Goal: Task Accomplishment & Management: Manage account settings

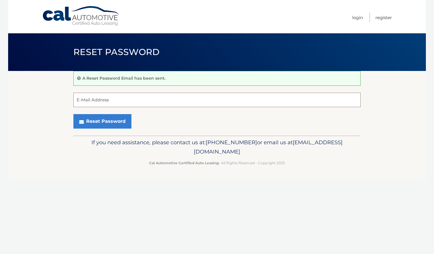
click at [158, 102] on input "E-Mail Address" at bounding box center [216, 100] width 287 height 14
click at [91, 21] on link "Cal Automotive" at bounding box center [81, 16] width 78 height 21
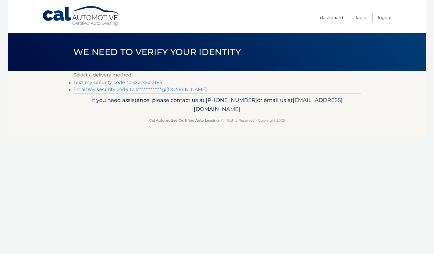
click at [147, 90] on link "**********" at bounding box center [140, 90] width 134 height 6
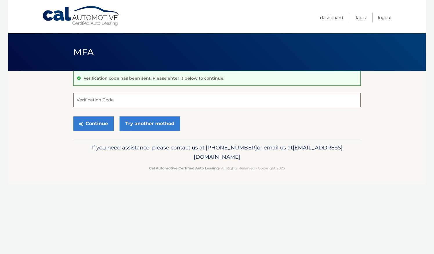
click at [126, 97] on input "Verification Code" at bounding box center [216, 100] width 287 height 14
paste input "706854"
type input "706854"
click at [103, 125] on button "Continue" at bounding box center [93, 124] width 40 height 14
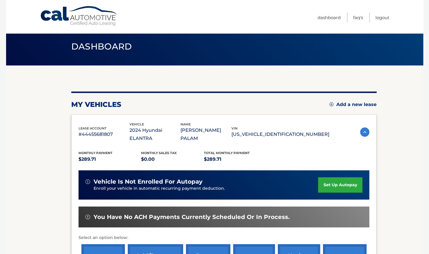
scroll to position [87, 0]
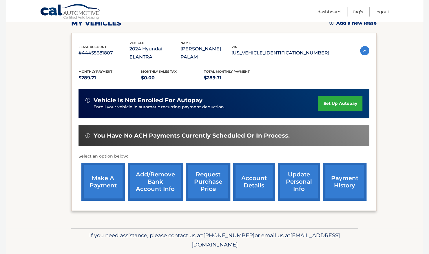
click at [117, 179] on link "make a payment" at bounding box center [102, 182] width 43 height 38
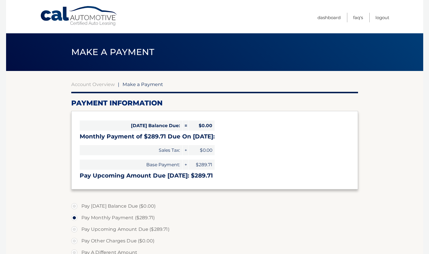
select select "MDEyMDE4MzAtOTQ1Ni00ZGVlLThlZWUtMzYyMmZiOWM3NDM1"
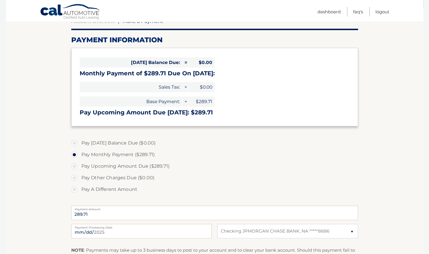
scroll to position [58, 0]
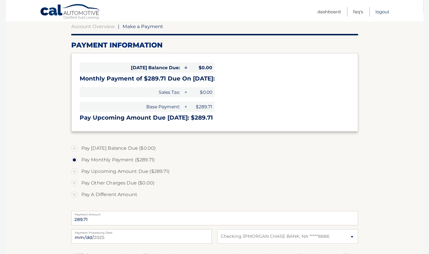
click at [382, 10] on link "Logout" at bounding box center [383, 12] width 14 height 10
